Goal: Task Accomplishment & Management: Use online tool/utility

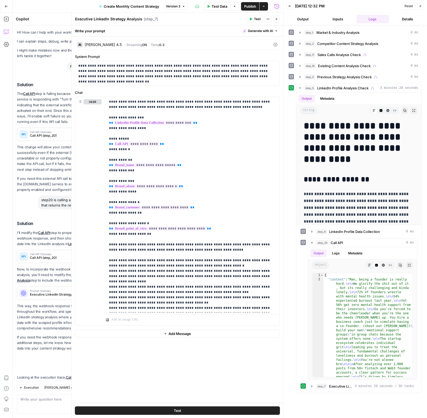
scroll to position [566, 0]
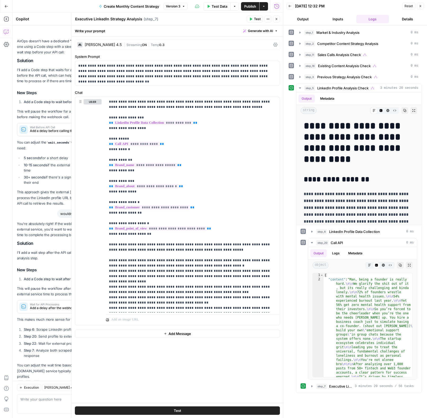
click at [422, 6] on icon "button" at bounding box center [420, 5] width 3 height 3
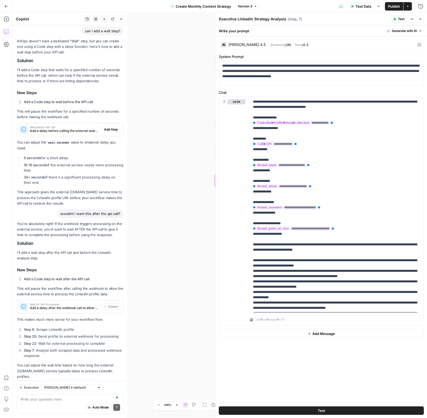
click at [362, 7] on span "Test Data" at bounding box center [363, 6] width 16 height 5
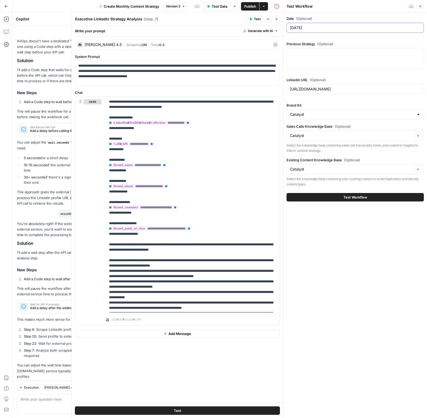
click at [351, 30] on input "[DATE]" at bounding box center [355, 27] width 130 height 5
click at [306, 27] on input "[DATE]" at bounding box center [355, 27] width 130 height 5
type input "[DATE]"
click at [324, 90] on input "[URL][DOMAIN_NAME]" at bounding box center [355, 88] width 130 height 5
paste input "[DOMAIN_NAME][URL]"
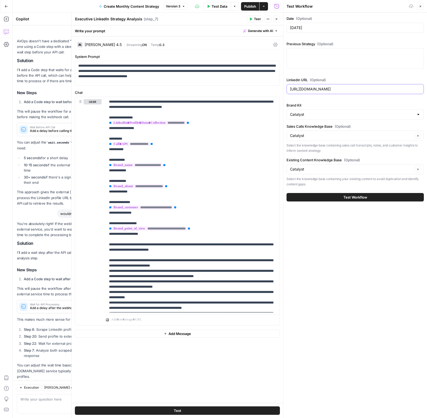
type input "[URL][DOMAIN_NAME]"
click at [320, 112] on input "Brand Kit" at bounding box center [352, 114] width 124 height 5
type input "rwa"
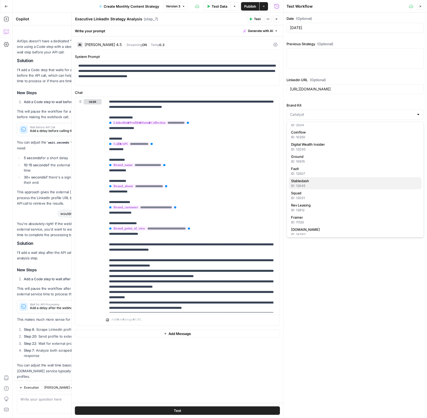
scroll to position [96, 0]
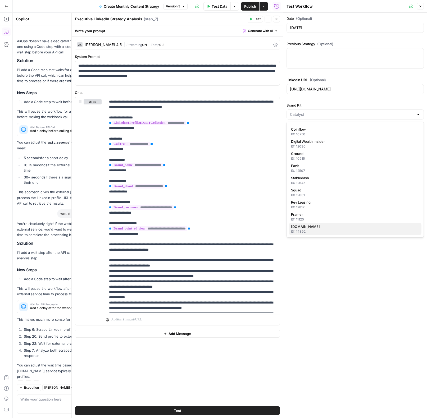
click at [316, 229] on span "[DOMAIN_NAME]" at bounding box center [354, 226] width 126 height 5
type input "[DOMAIN_NAME]"
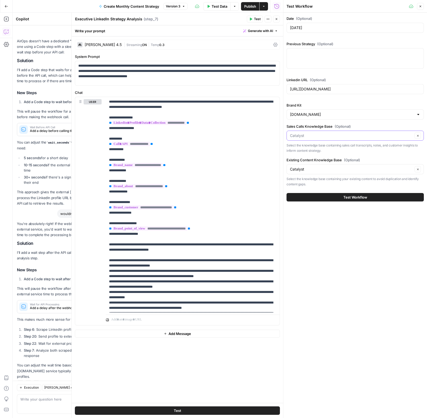
click at [317, 138] on input "Sales Calls Knowledge Base (Optional)" at bounding box center [351, 135] width 123 height 5
click at [317, 150] on span "[DOMAIN_NAME]" at bounding box center [354, 148] width 126 height 5
type input "[DOMAIN_NAME]"
click at [388, 167] on input "Existing Content Knowledge Base (Optional)" at bounding box center [351, 169] width 123 height 5
click at [330, 188] on div "ID: 12749" at bounding box center [355, 187] width 128 height 5
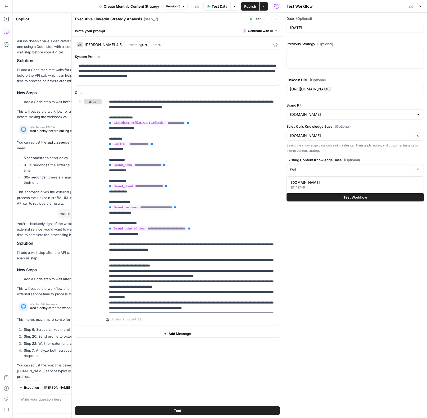
type input "[DOMAIN_NAME]"
click at [354, 197] on span "Test Workflow" at bounding box center [355, 197] width 24 height 5
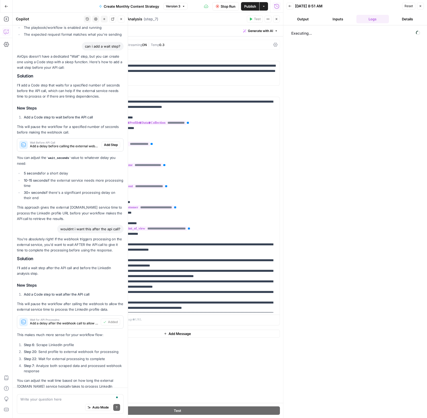
scroll to position [566, 0]
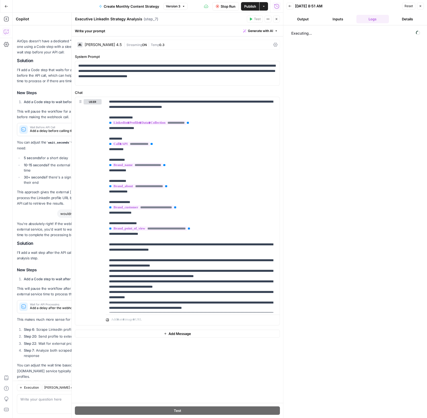
drag, startPoint x: 326, startPoint y: 41, endPoint x: 323, endPoint y: 40, distance: 2.9
click at [326, 41] on div "Executing..." at bounding box center [355, 221] width 133 height 387
click at [420, 5] on icon "button" at bounding box center [420, 5] width 3 height 3
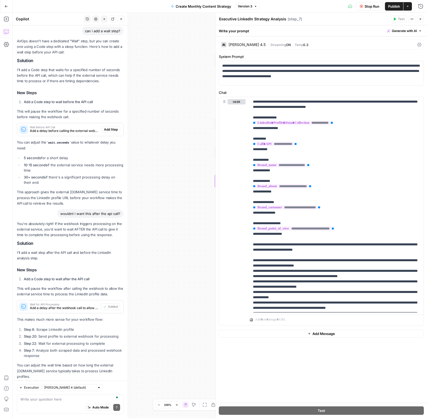
click at [422, 18] on div "Run History E" at bounding box center [409, 17] width 30 height 9
click at [419, 18] on icon "button" at bounding box center [420, 18] width 3 height 3
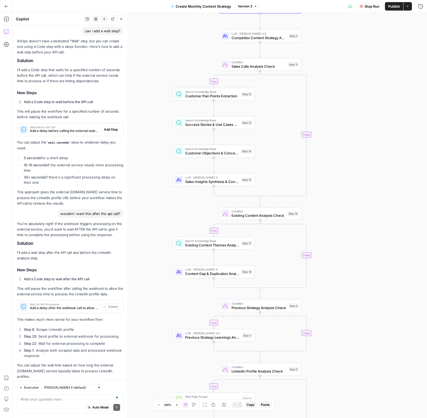
drag, startPoint x: 402, startPoint y: 76, endPoint x: 361, endPoint y: 364, distance: 291.6
click at [361, 364] on div "true true true true false false false false Workflow Input Settings Inputs Powe…" at bounding box center [220, 215] width 414 height 405
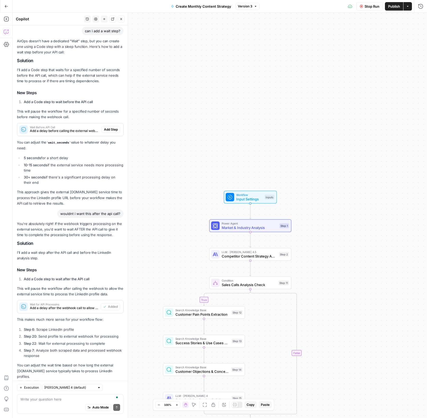
click at [356, 350] on div "true true true true false false false false Workflow Input Settings Inputs Powe…" at bounding box center [220, 215] width 414 height 405
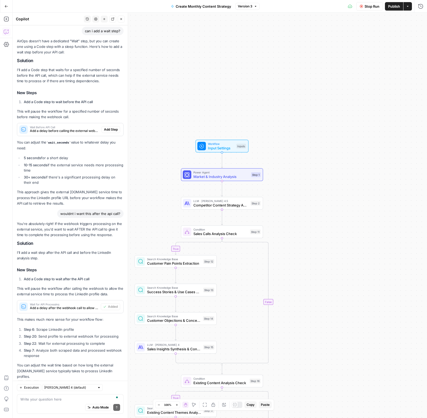
drag, startPoint x: 279, startPoint y: 173, endPoint x: 234, endPoint y: 94, distance: 90.5
click at [234, 94] on div "true true true true false false false false Workflow Input Settings Inputs Powe…" at bounding box center [220, 215] width 414 height 405
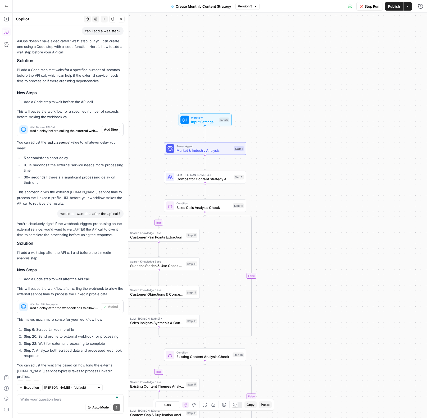
click at [234, 94] on div "true true true true false false false false Workflow Input Settings Inputs Powe…" at bounding box center [220, 215] width 414 height 405
click at [421, 6] on icon "button" at bounding box center [420, 6] width 5 height 5
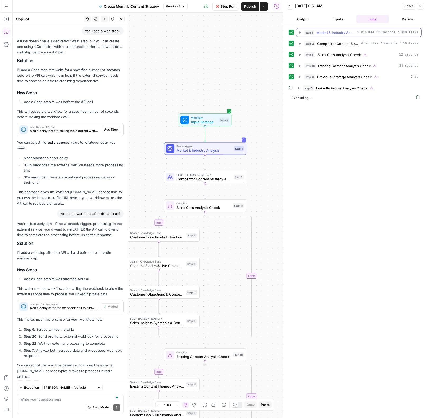
click at [298, 33] on icon "button" at bounding box center [300, 32] width 4 height 4
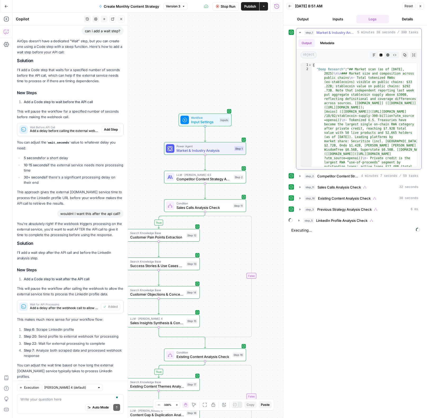
click at [299, 33] on icon "button" at bounding box center [300, 32] width 4 height 4
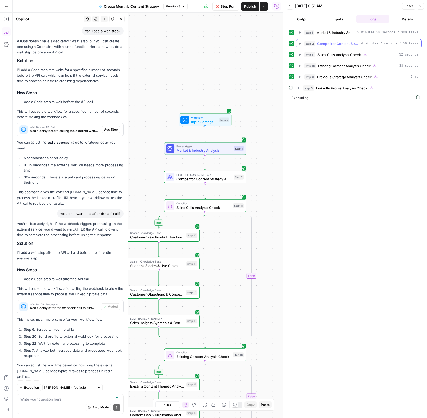
click at [299, 44] on icon "button" at bounding box center [299, 44] width 1 height 2
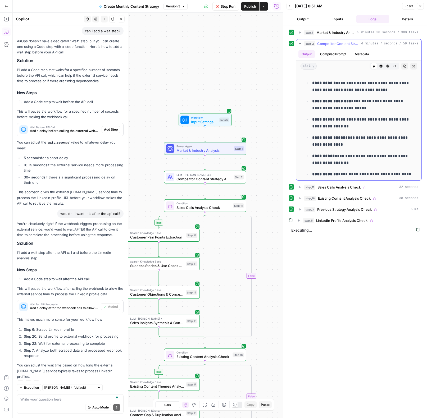
scroll to position [338, 0]
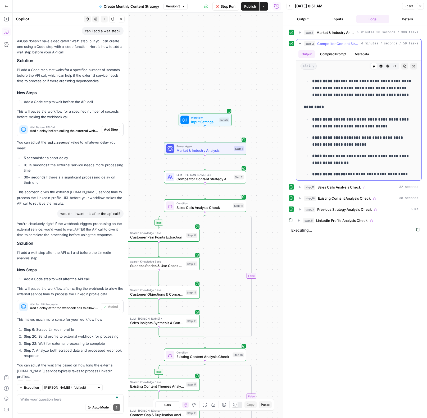
click at [301, 45] on icon "button" at bounding box center [300, 44] width 4 height 4
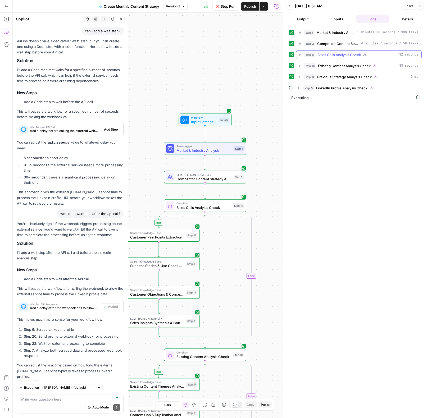
click at [300, 55] on icon "button" at bounding box center [300, 55] width 4 height 4
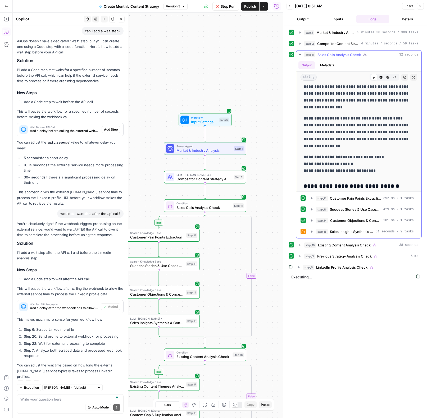
scroll to position [102, 0]
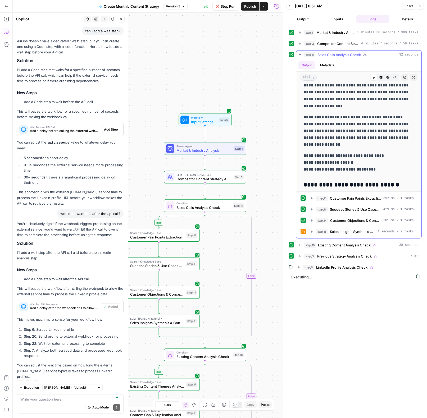
click at [301, 53] on icon "button" at bounding box center [300, 55] width 4 height 4
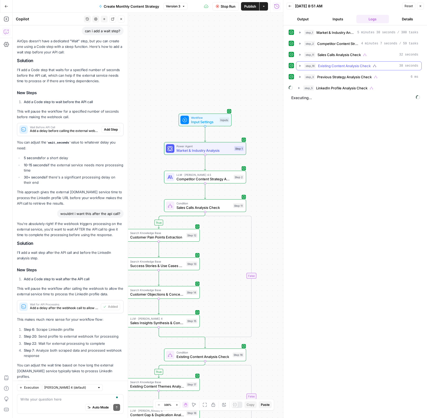
click at [298, 66] on icon "button" at bounding box center [300, 66] width 4 height 4
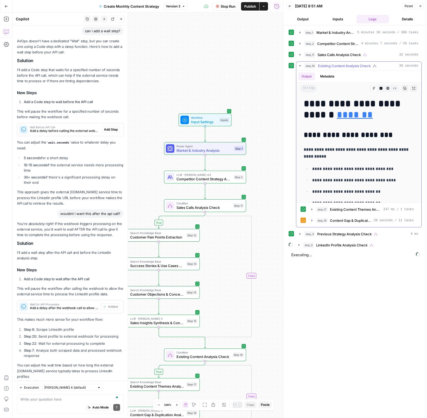
click at [300, 66] on icon "button" at bounding box center [300, 65] width 2 height 1
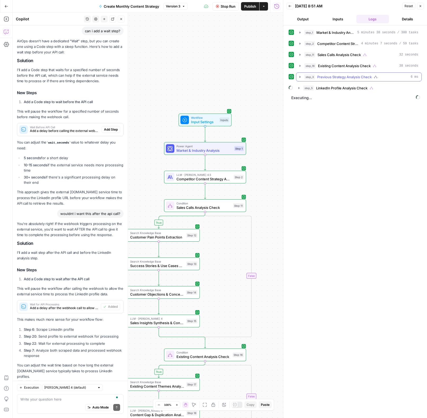
click at [301, 79] on icon "button" at bounding box center [300, 77] width 4 height 4
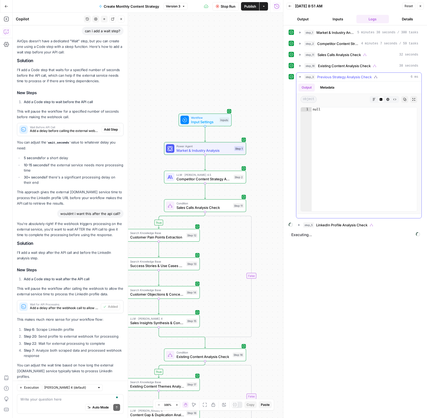
click at [301, 79] on icon "button" at bounding box center [300, 77] width 4 height 4
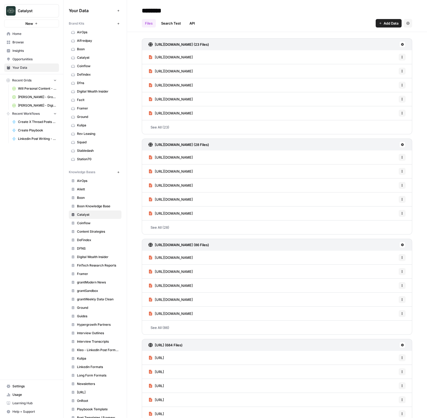
click at [118, 23] on icon "button" at bounding box center [118, 23] width 3 height 3
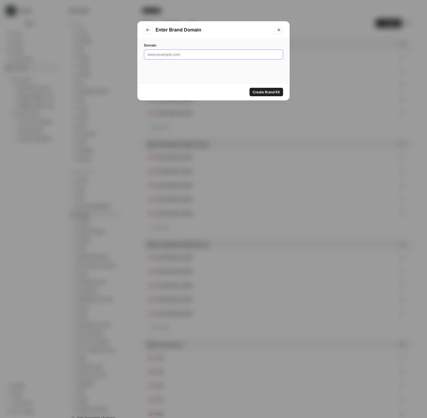
click at [174, 52] on input "Domain" at bounding box center [213, 54] width 132 height 5
paste input "https://rwa.xyz/"
type input "https://rwa.xyz/"
click at [275, 93] on span "Create Brand Kit" at bounding box center [266, 91] width 27 height 5
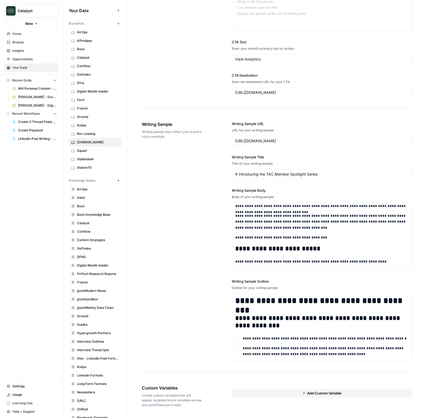
scroll to position [186, 0]
